Goal: Communication & Community: Answer question/provide support

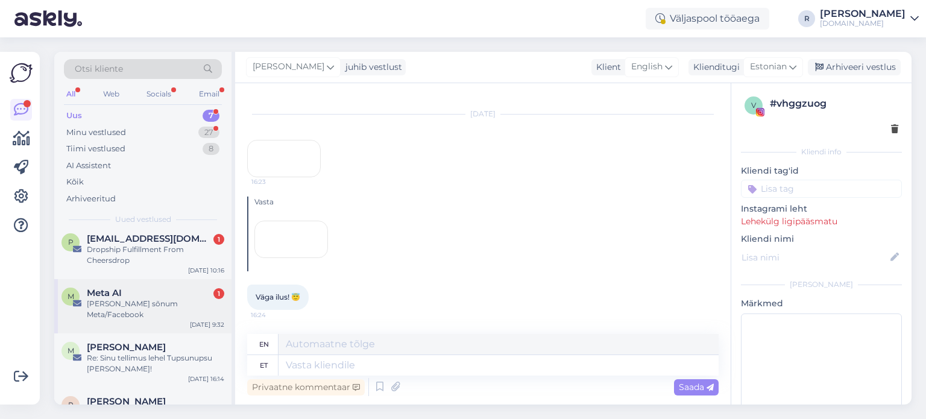
scroll to position [174, 0]
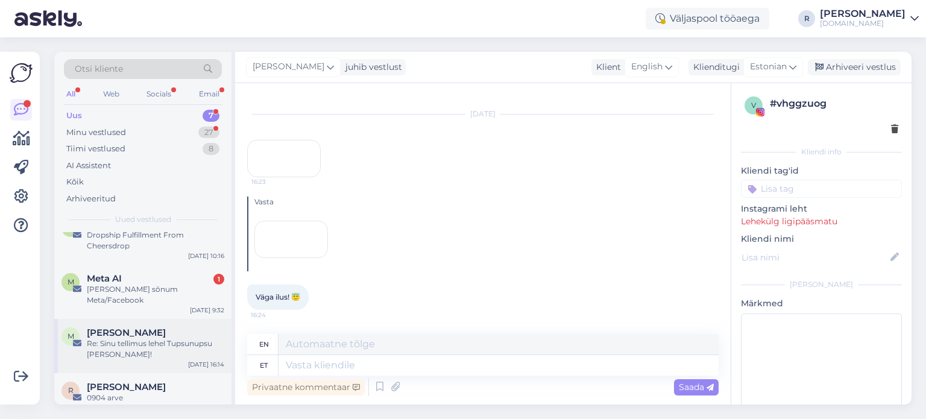
click at [108, 338] on div "Re: Sinu tellimus lehel Tupsunupsu [PERSON_NAME]!" at bounding box center [155, 349] width 137 height 22
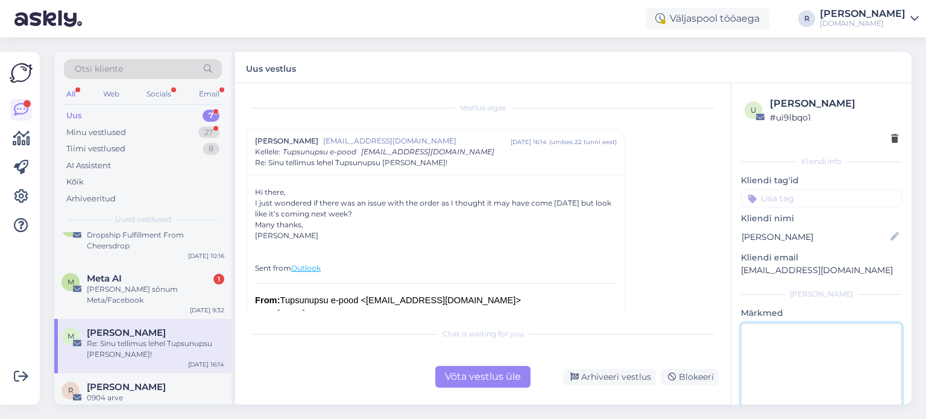
click at [773, 350] on textarea at bounding box center [821, 377] width 161 height 108
type textarea "vastatud"
click at [483, 372] on div "Võta vestlus üle" at bounding box center [482, 377] width 95 height 22
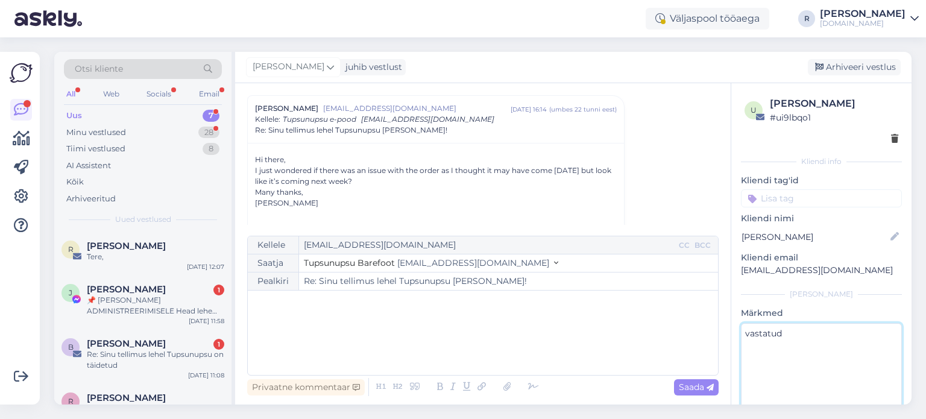
click at [809, 337] on textarea "vastatud" at bounding box center [821, 377] width 161 height 108
type textarea "vastatud"
click at [462, 313] on div "﻿" at bounding box center [483, 332] width 458 height 72
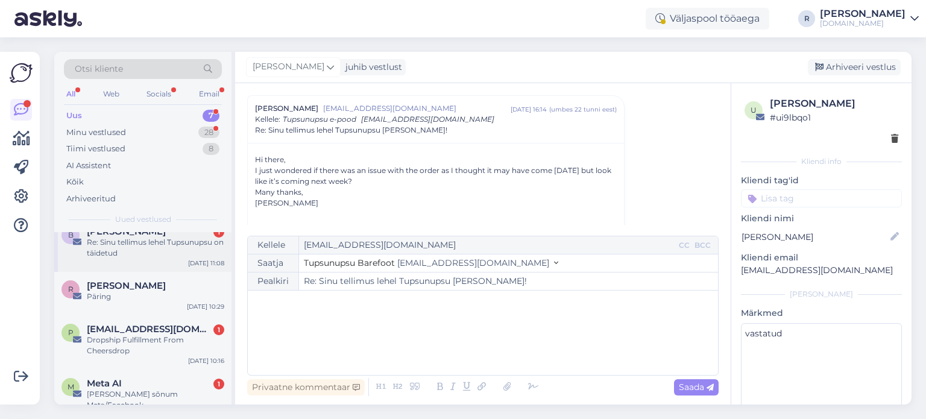
scroll to position [163, 0]
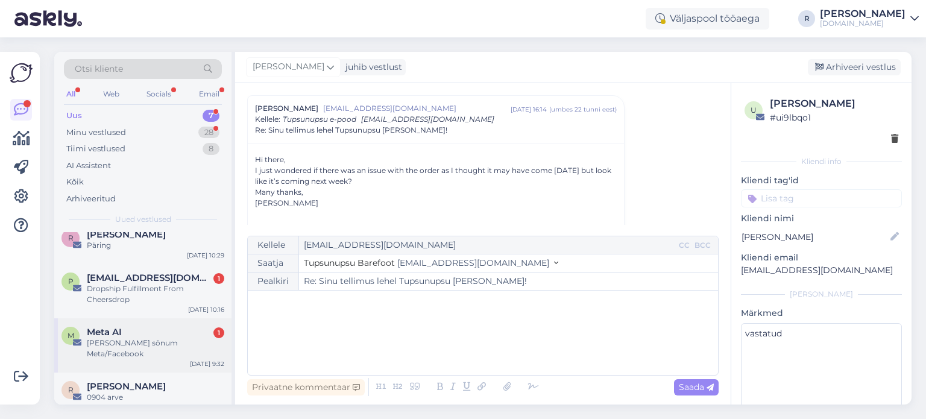
click at [125, 334] on div "Meta AI 1" at bounding box center [155, 332] width 137 height 11
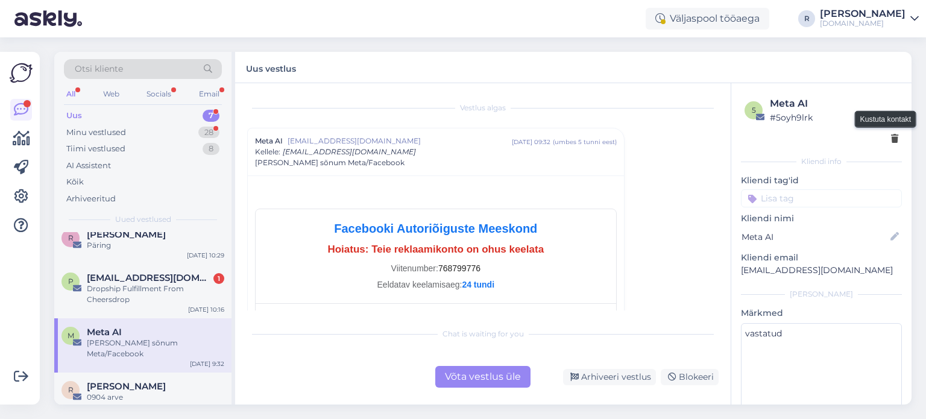
click at [891, 140] on icon at bounding box center [894, 139] width 7 height 8
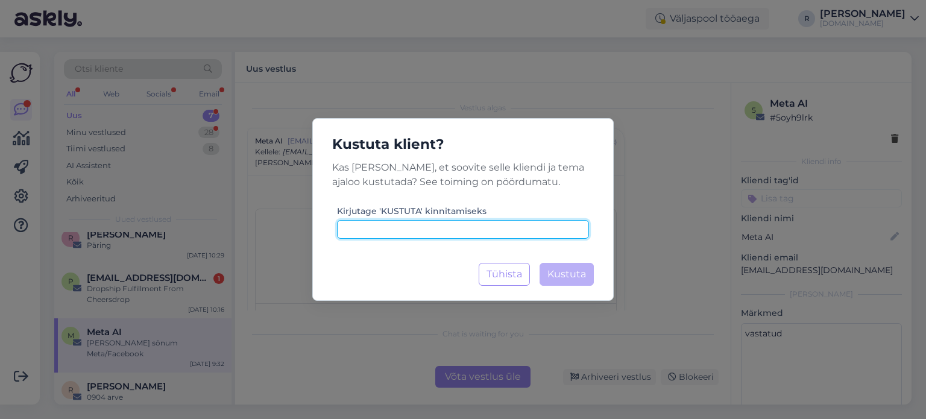
click at [477, 228] on input at bounding box center [463, 229] width 252 height 19
type input "kustuta"
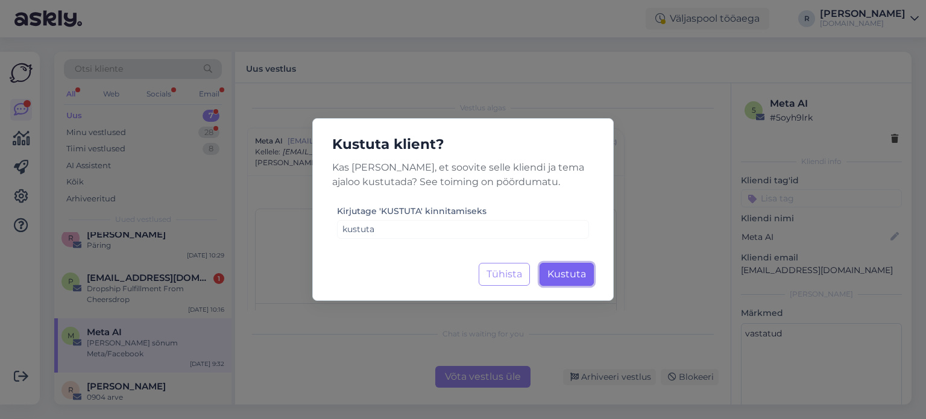
click at [578, 272] on span "Kustuta" at bounding box center [566, 273] width 39 height 11
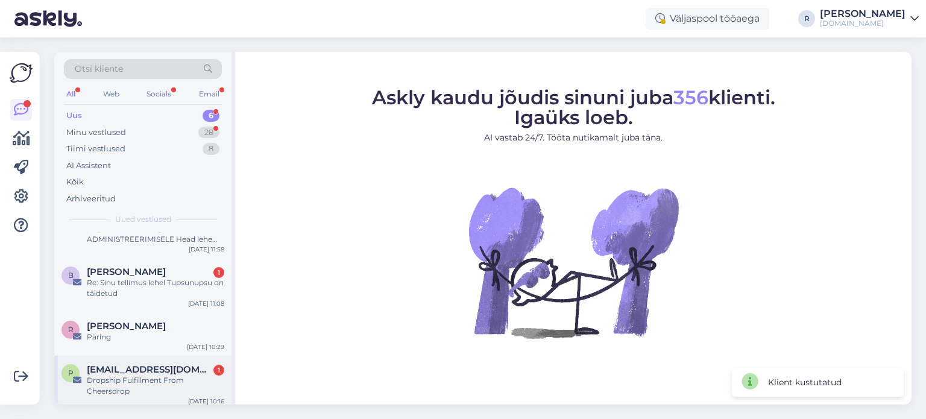
scroll to position [120, 0]
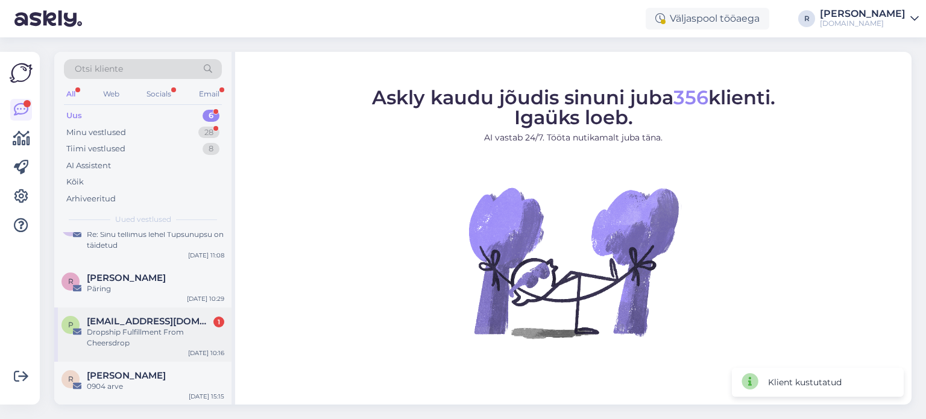
click at [133, 324] on span "[EMAIL_ADDRESS][DOMAIN_NAME]" at bounding box center [149, 321] width 125 height 11
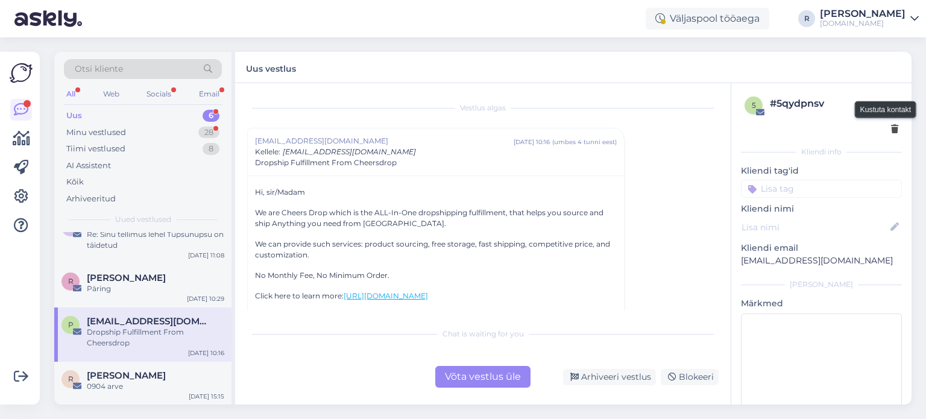
click at [891, 127] on icon at bounding box center [894, 129] width 7 height 8
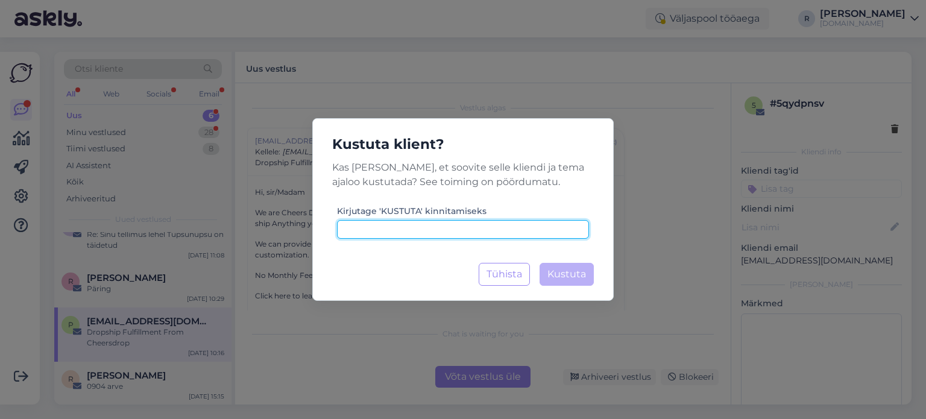
click at [409, 237] on input at bounding box center [463, 229] width 252 height 19
type input "kustuta"
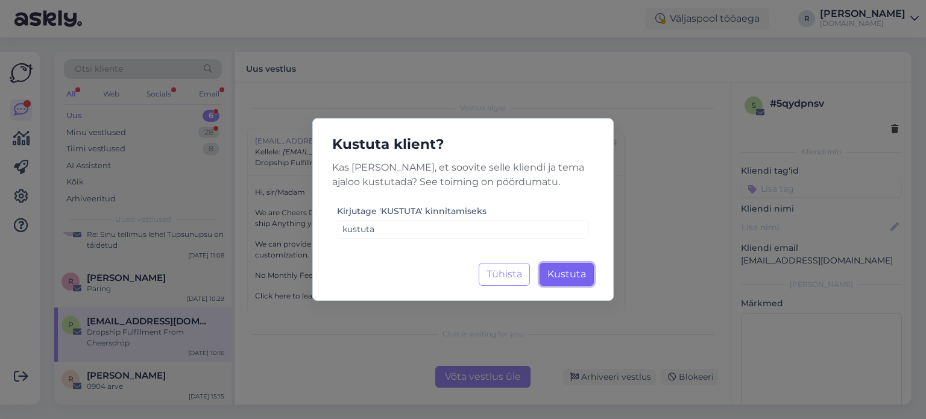
click at [569, 269] on span "Kustuta" at bounding box center [566, 273] width 39 height 11
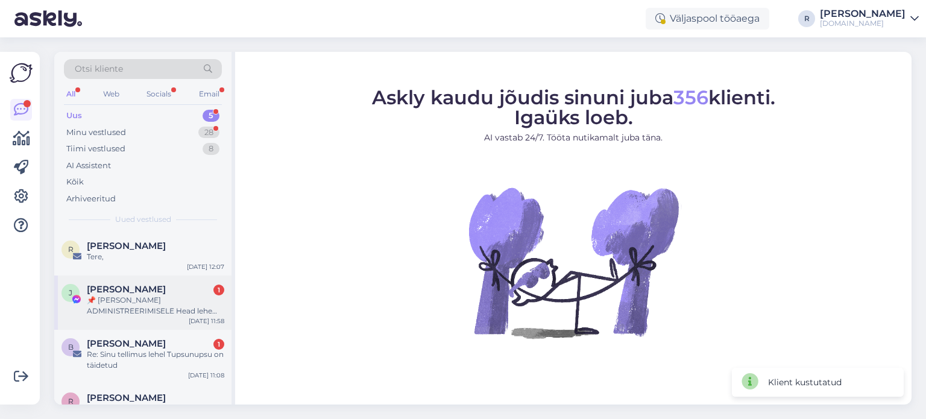
scroll to position [65, 0]
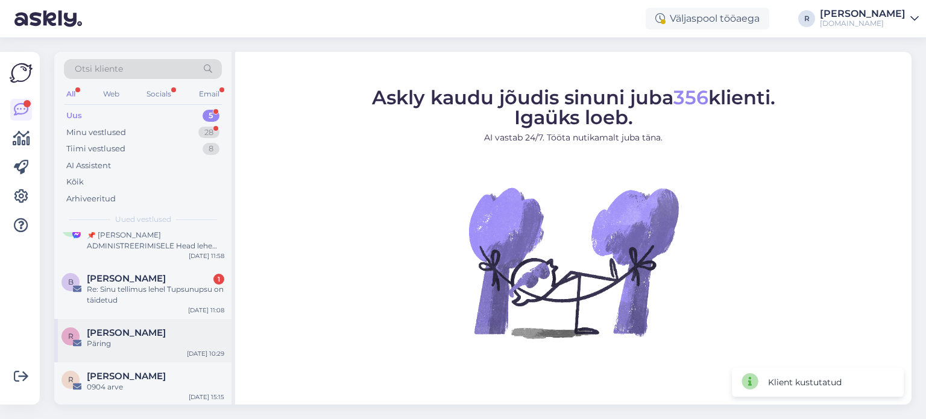
click at [116, 336] on span "[PERSON_NAME]" at bounding box center [126, 332] width 79 height 11
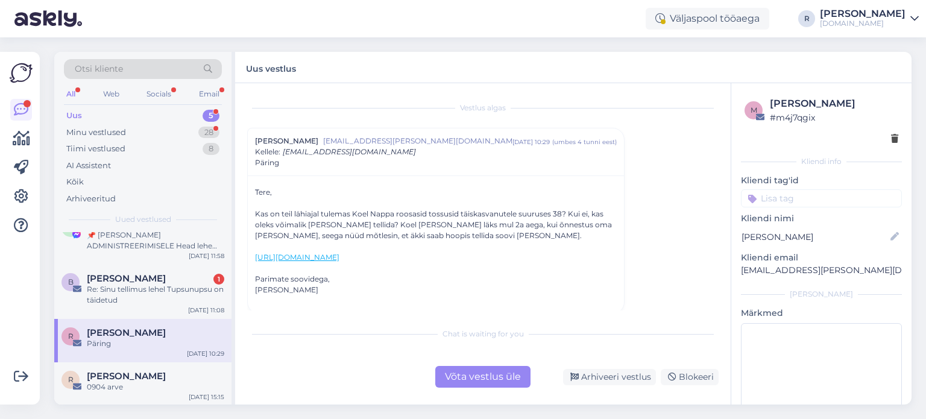
click at [497, 378] on div "Võta vestlus üle" at bounding box center [482, 377] width 95 height 22
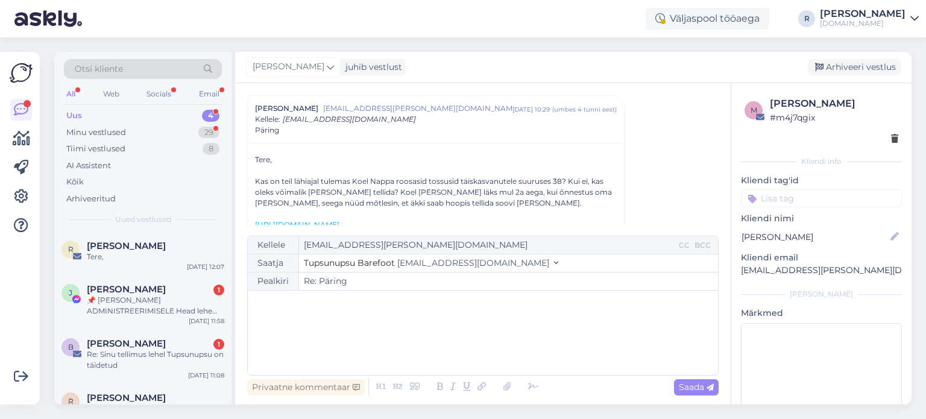
click at [296, 308] on p "﻿" at bounding box center [483, 302] width 458 height 13
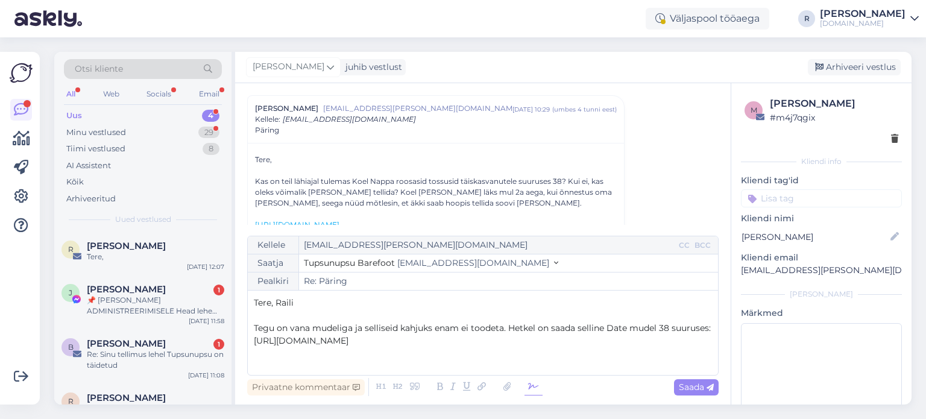
click at [530, 392] on icon at bounding box center [533, 386] width 18 height 17
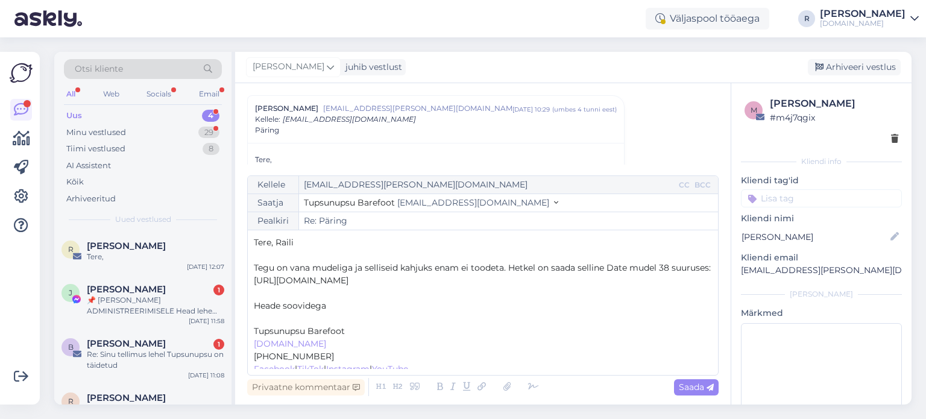
click at [294, 325] on p "﻿" at bounding box center [483, 318] width 458 height 13
click at [812, 196] on input at bounding box center [821, 198] width 161 height 18
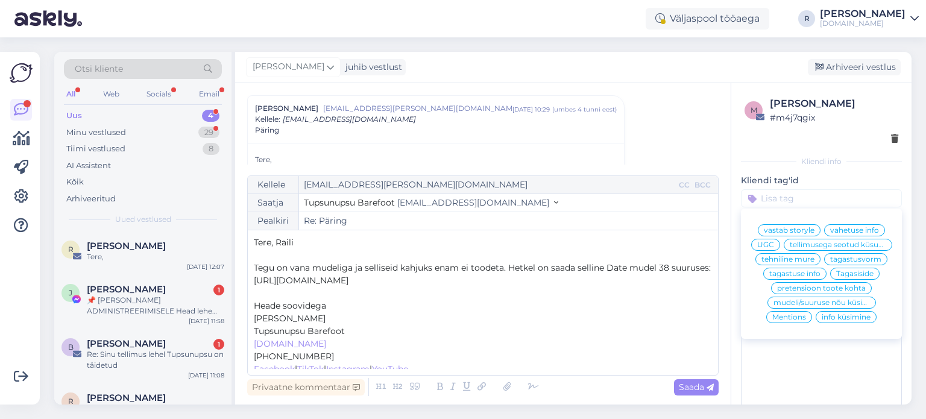
click at [865, 321] on span "info küsimine" at bounding box center [845, 316] width 49 height 7
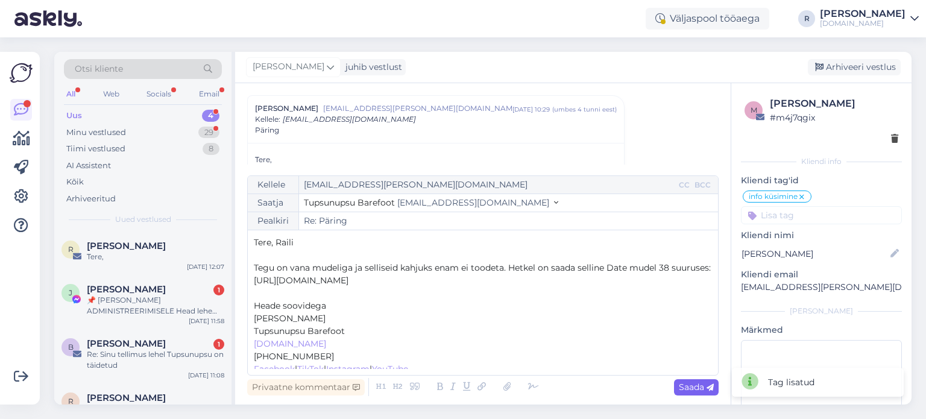
click at [686, 380] on div "Saada" at bounding box center [696, 387] width 45 height 16
type input "Re: Re: Päring"
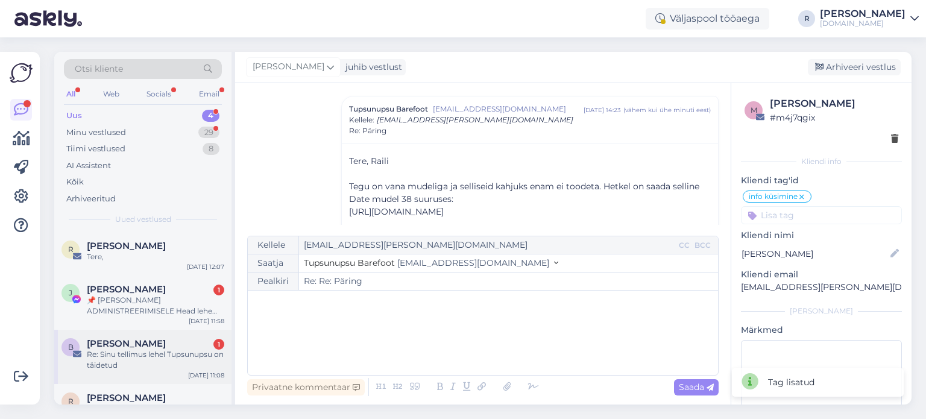
scroll to position [22, 0]
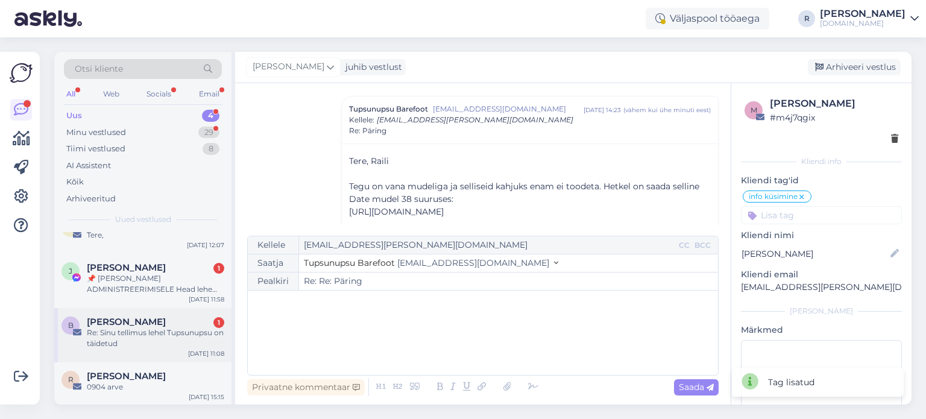
click at [129, 329] on div "Re: Sinu tellimus lehel Tupsunupsu on täidetud" at bounding box center [155, 338] width 137 height 22
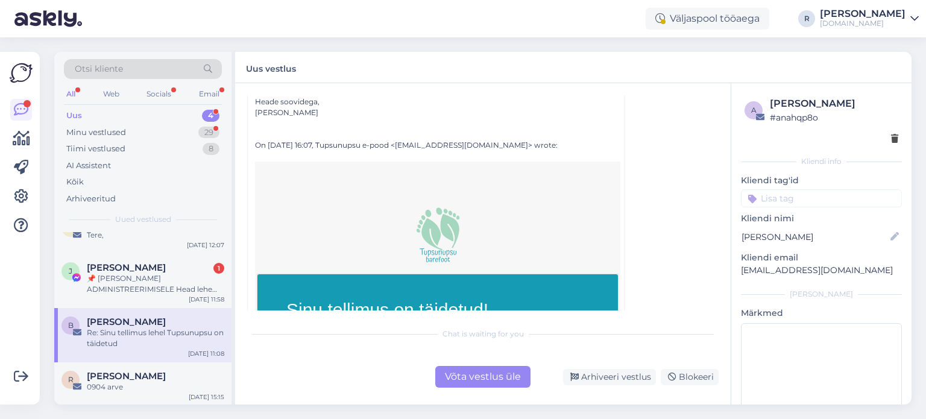
scroll to position [301, 0]
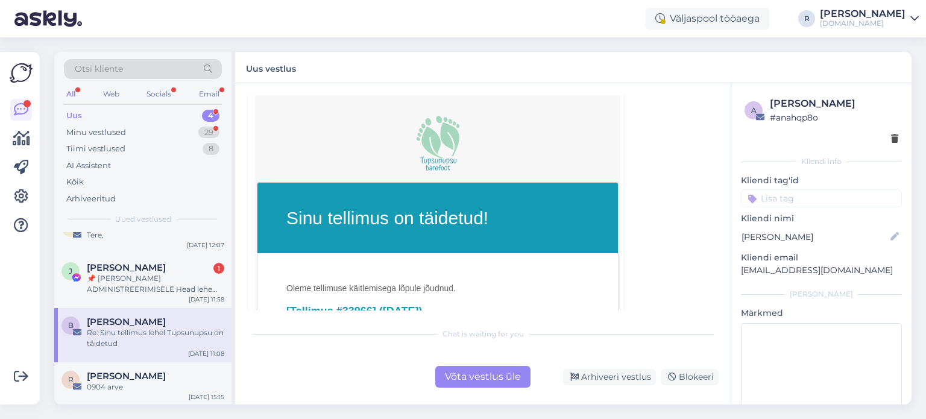
click at [474, 371] on div "Võta vestlus üle" at bounding box center [482, 377] width 95 height 22
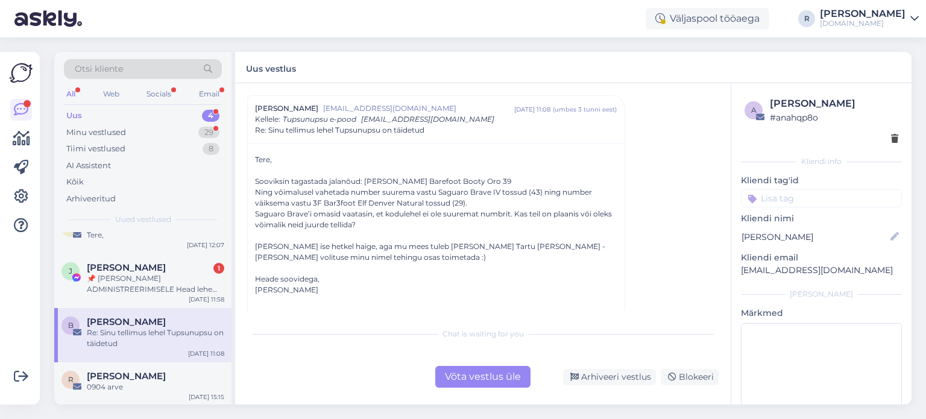
scroll to position [0, 0]
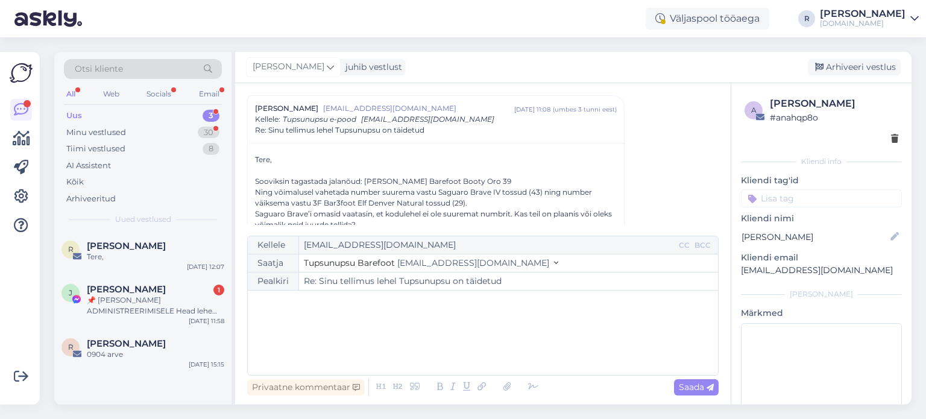
click at [324, 313] on div "﻿" at bounding box center [483, 332] width 458 height 72
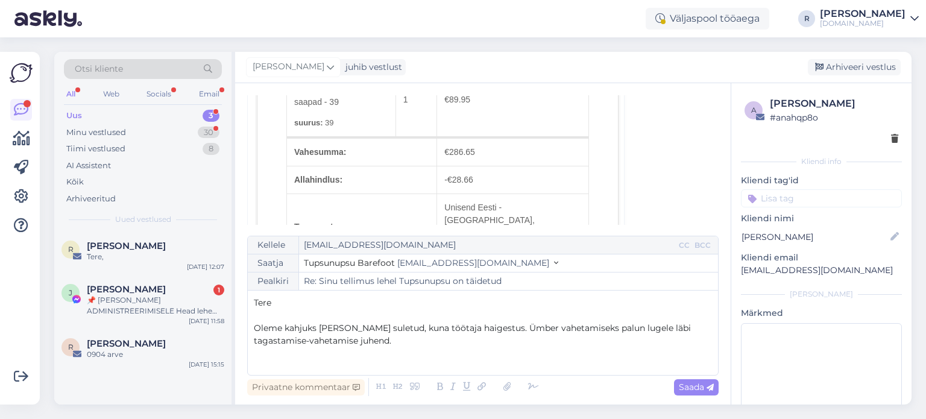
scroll to position [816, 0]
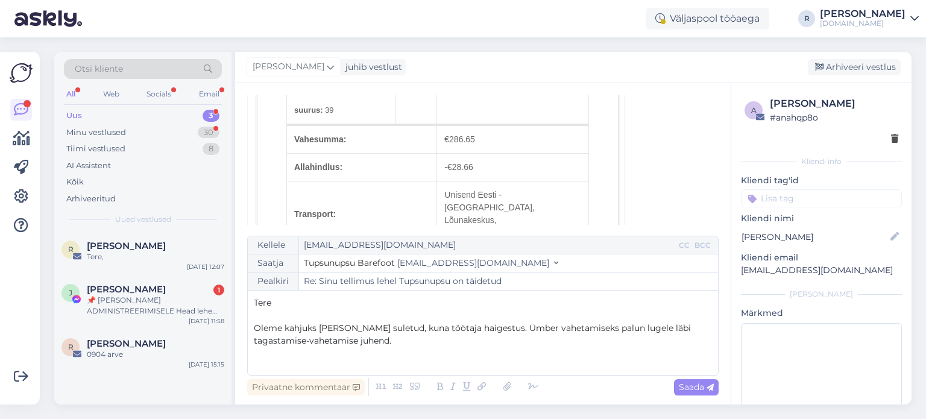
click at [365, 345] on p "Oleme kahjuks [PERSON_NAME] suletud, kuna töötaja haigestus. Ümber vahetamiseks…" at bounding box center [483, 334] width 458 height 25
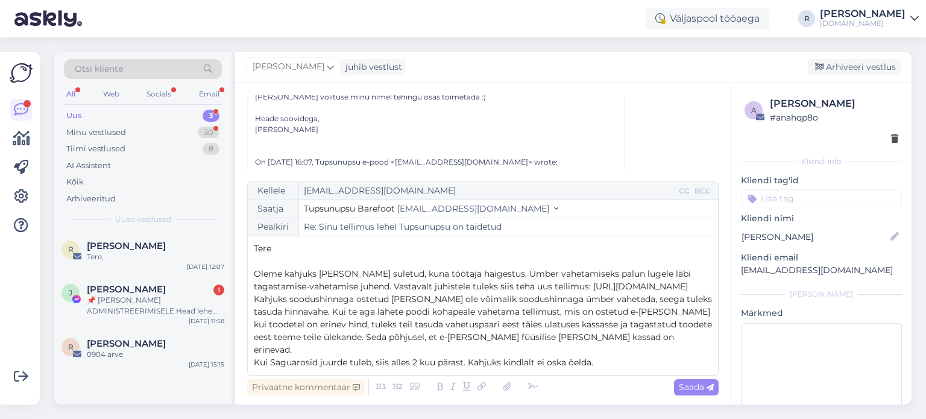
scroll to position [213, 0]
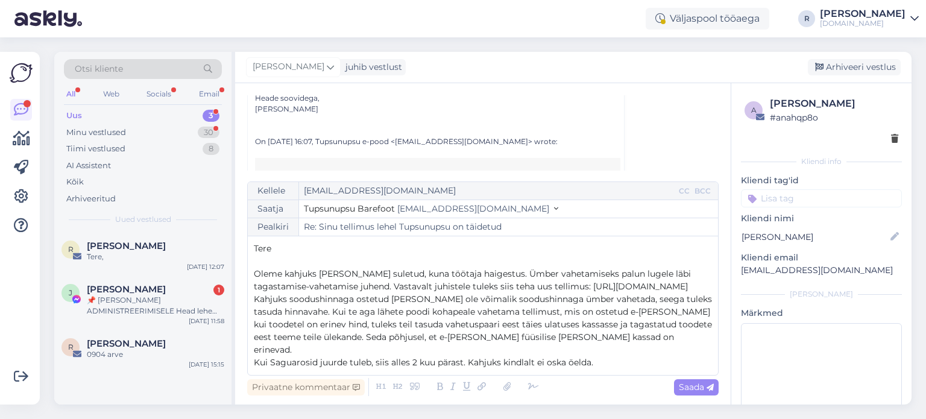
click at [478, 274] on span "Oleme kahjuks [PERSON_NAME] suletud, kuna töötaja haigestus. Ümber vahetamiseks…" at bounding box center [473, 280] width 439 height 24
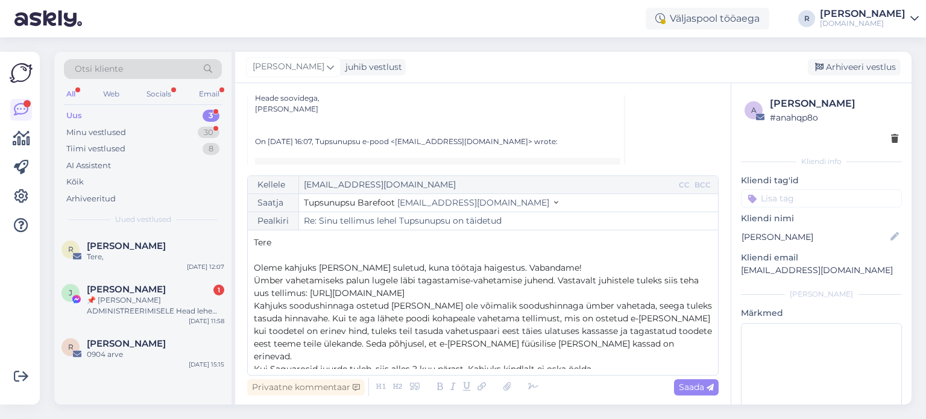
click at [571, 300] on p "Ümber vahetamiseks palun lugele läbi tagastamise-vahetamise juhend. Vastavalt j…" at bounding box center [483, 286] width 458 height 25
drag, startPoint x: 282, startPoint y: 309, endPoint x: 311, endPoint y: 331, distance: 36.2
click at [282, 310] on span "Kahjuks soodushinnaga ostetud [PERSON_NAME] ole võimalik soodushinnaga ümber va…" at bounding box center [484, 330] width 460 height 61
click at [540, 311] on span "Paraku soodushinnaga ostetud [PERSON_NAME] ole võimalik soodushinnaga ümber vah…" at bounding box center [484, 330] width 460 height 61
click at [603, 363] on p "Kui Saguarosid juurde tuleb, siis alles 2 kuu pärast. Kahjuks kindlalt ei oska …" at bounding box center [483, 369] width 458 height 13
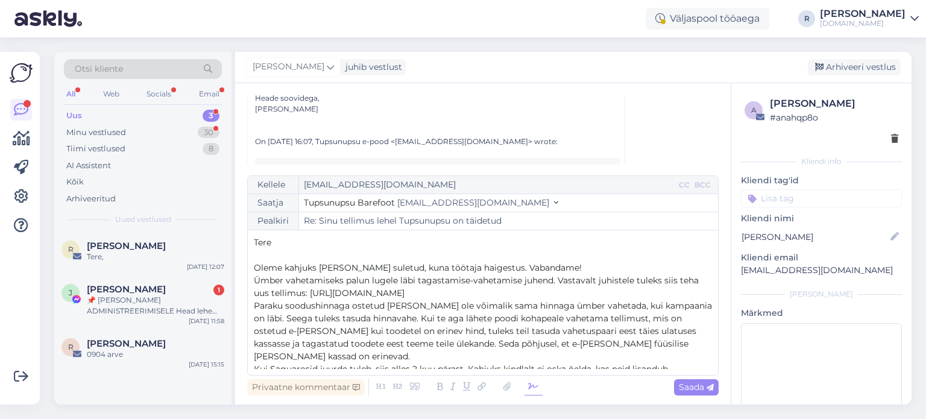
click at [524, 383] on icon at bounding box center [533, 386] width 18 height 17
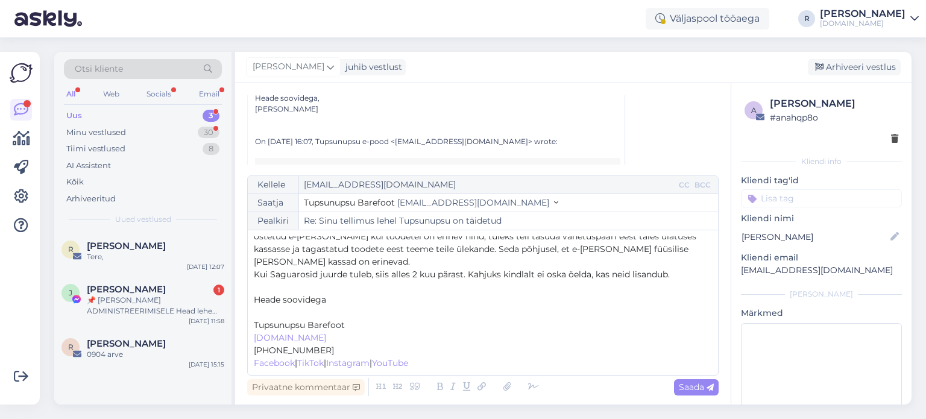
click at [270, 304] on span "Heade soovidega" at bounding box center [290, 299] width 72 height 11
click at [260, 312] on p "﻿" at bounding box center [483, 312] width 458 height 13
click at [682, 275] on p "Kui Saguarosid juurde tuleb, siis alles 2 kuu pärast. Kahjuks kindlalt ei oska …" at bounding box center [483, 274] width 458 height 13
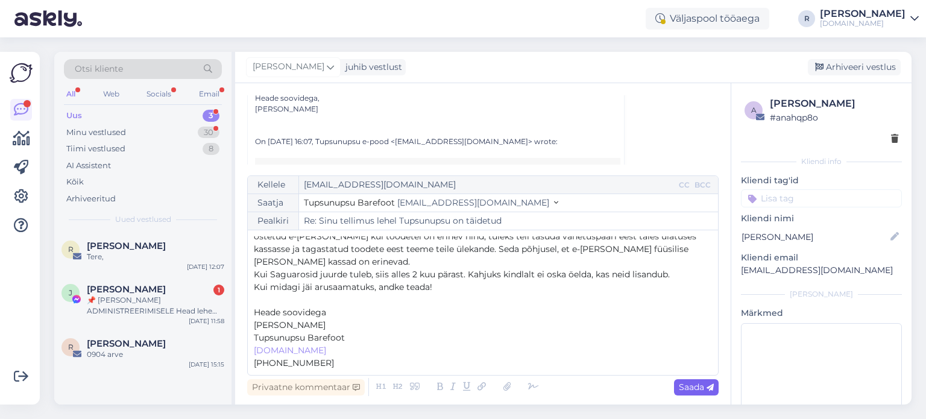
click at [695, 389] on span "Saada" at bounding box center [696, 386] width 35 height 11
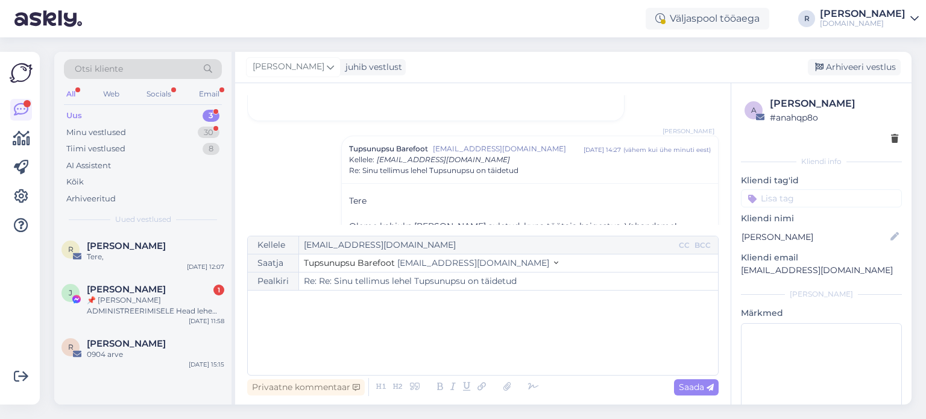
scroll to position [1412, 0]
click at [807, 199] on input at bounding box center [821, 198] width 161 height 18
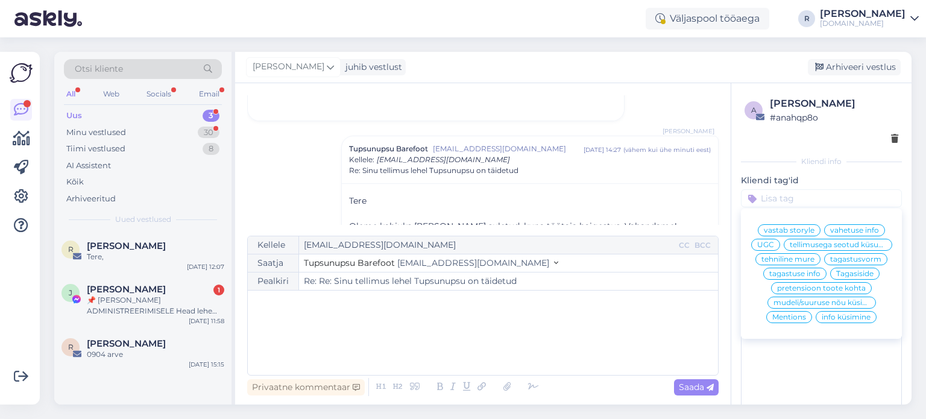
click at [846, 228] on span "vahetuse info" at bounding box center [854, 230] width 49 height 7
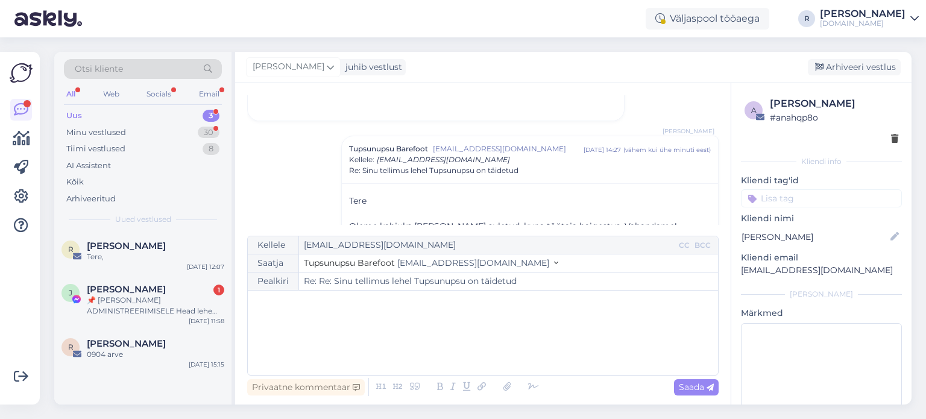
type input "Re: Sinu tellimus lehel Tupsunupsu on täidetud"
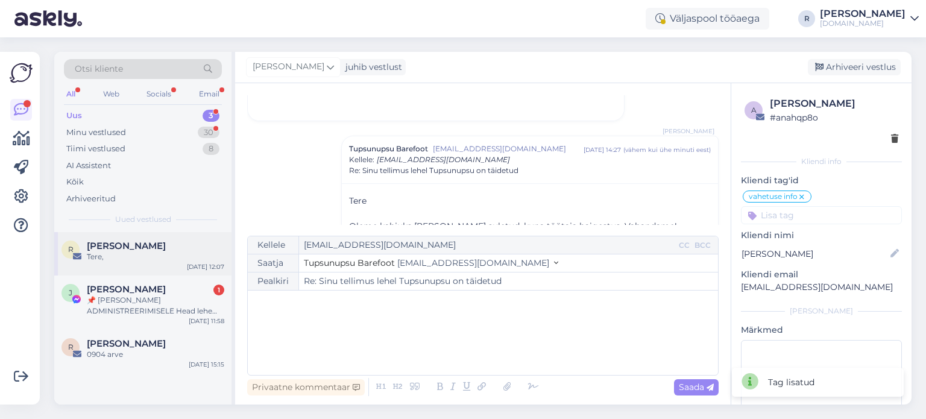
click at [123, 246] on span "[PERSON_NAME]" at bounding box center [126, 245] width 79 height 11
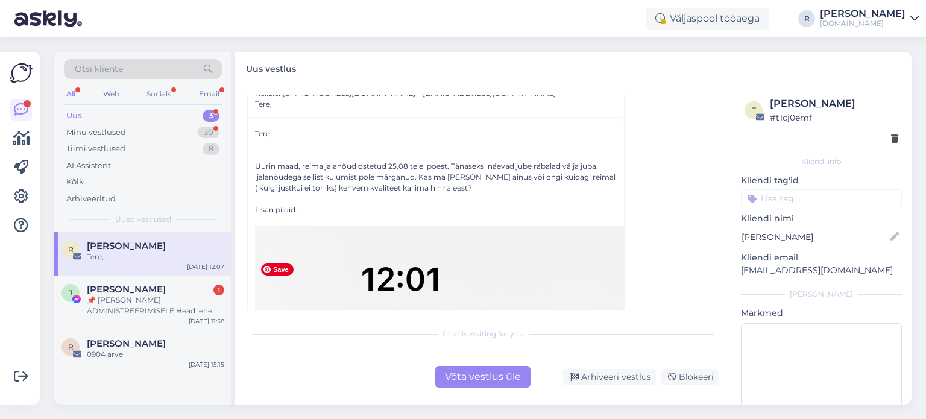
scroll to position [844, 0]
